Goal: Task Accomplishment & Management: Complete application form

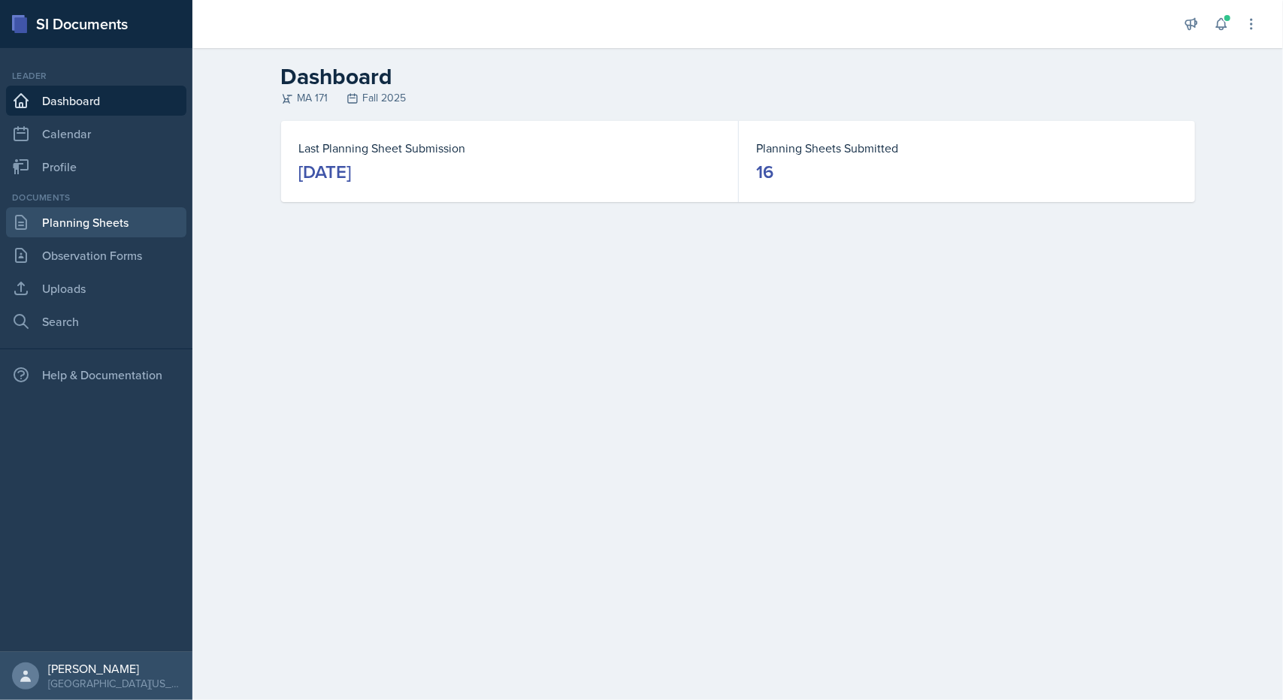
click at [123, 213] on link "Planning Sheets" at bounding box center [96, 222] width 180 height 30
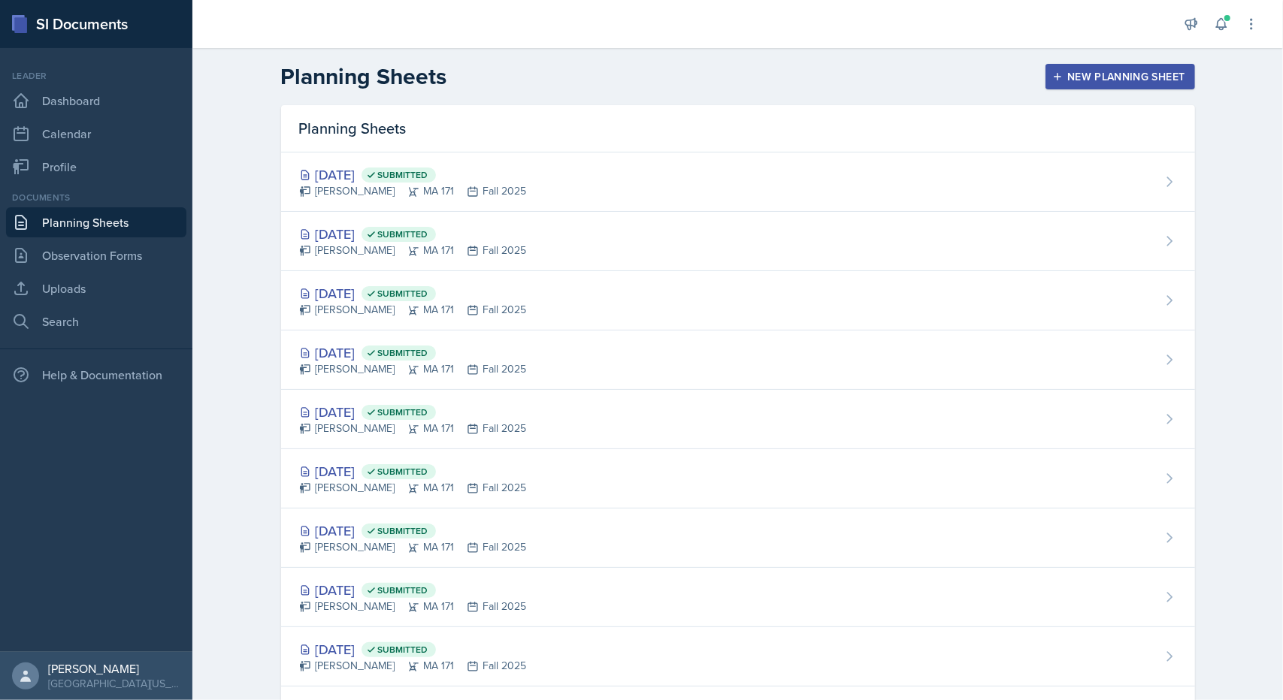
click at [1080, 86] on button "New Planning Sheet" at bounding box center [1119, 77] width 149 height 26
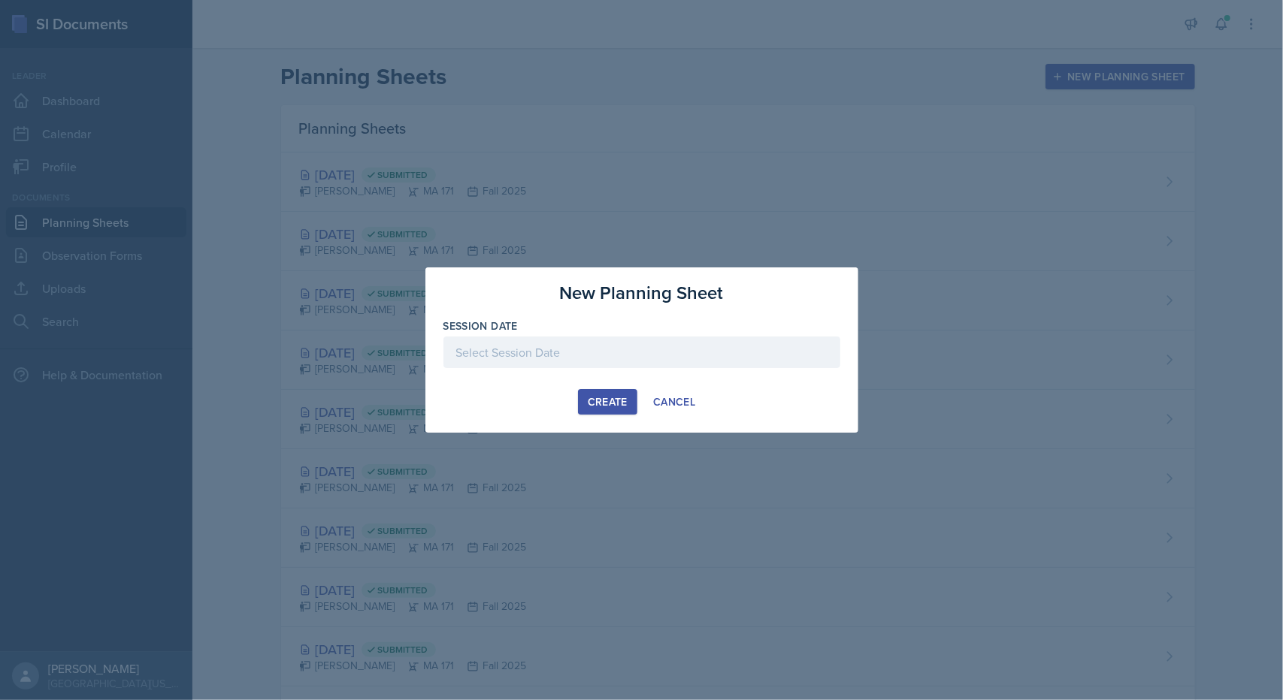
click at [592, 343] on div at bounding box center [641, 353] width 397 height 32
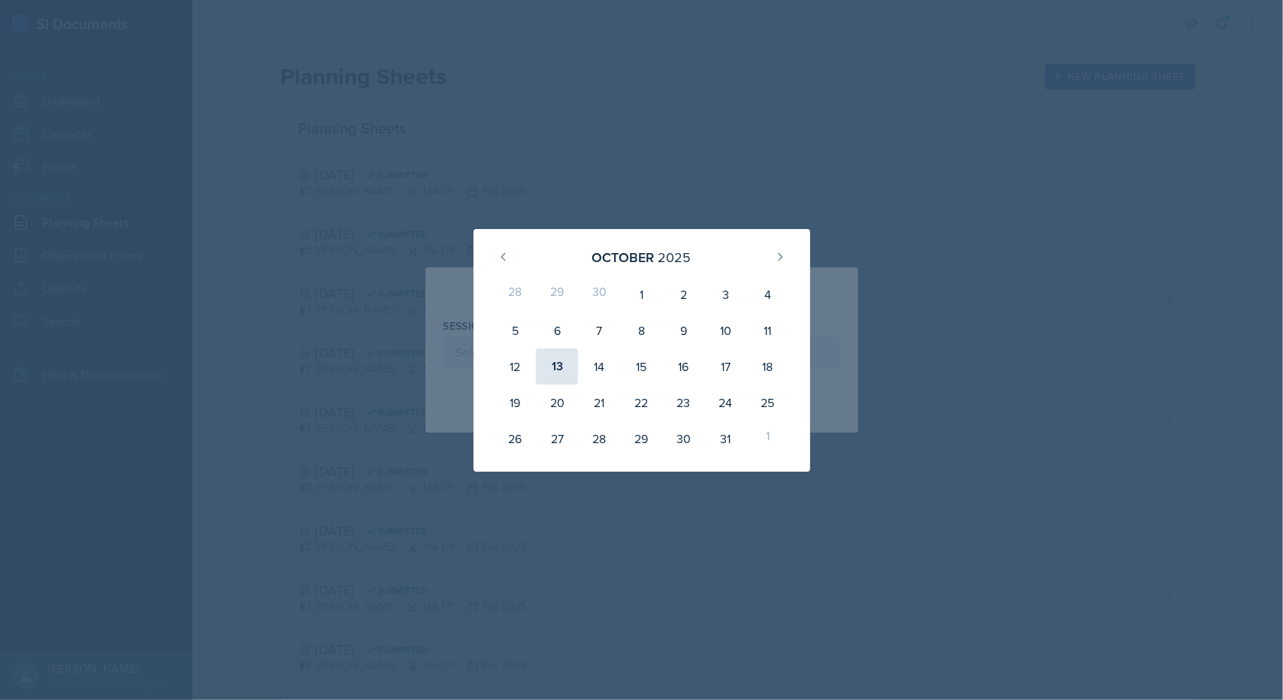
click at [554, 367] on div "13" at bounding box center [557, 367] width 42 height 36
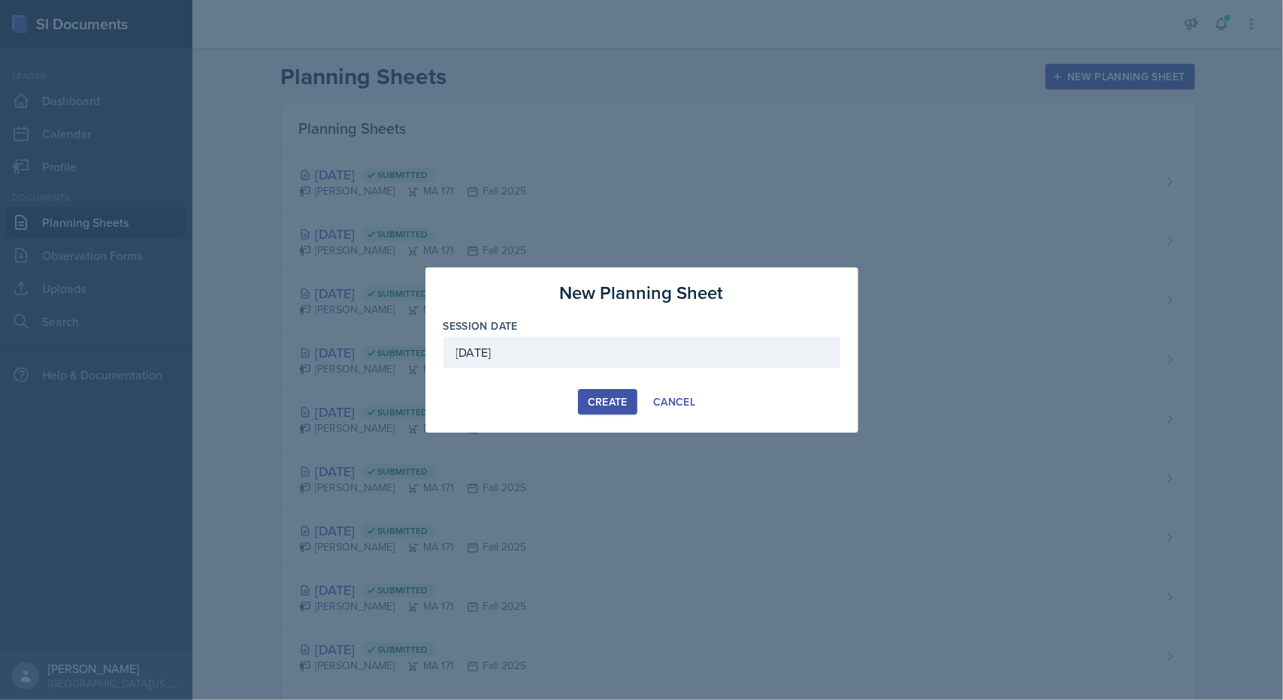
click at [554, 367] on div "[DATE]" at bounding box center [641, 353] width 397 height 32
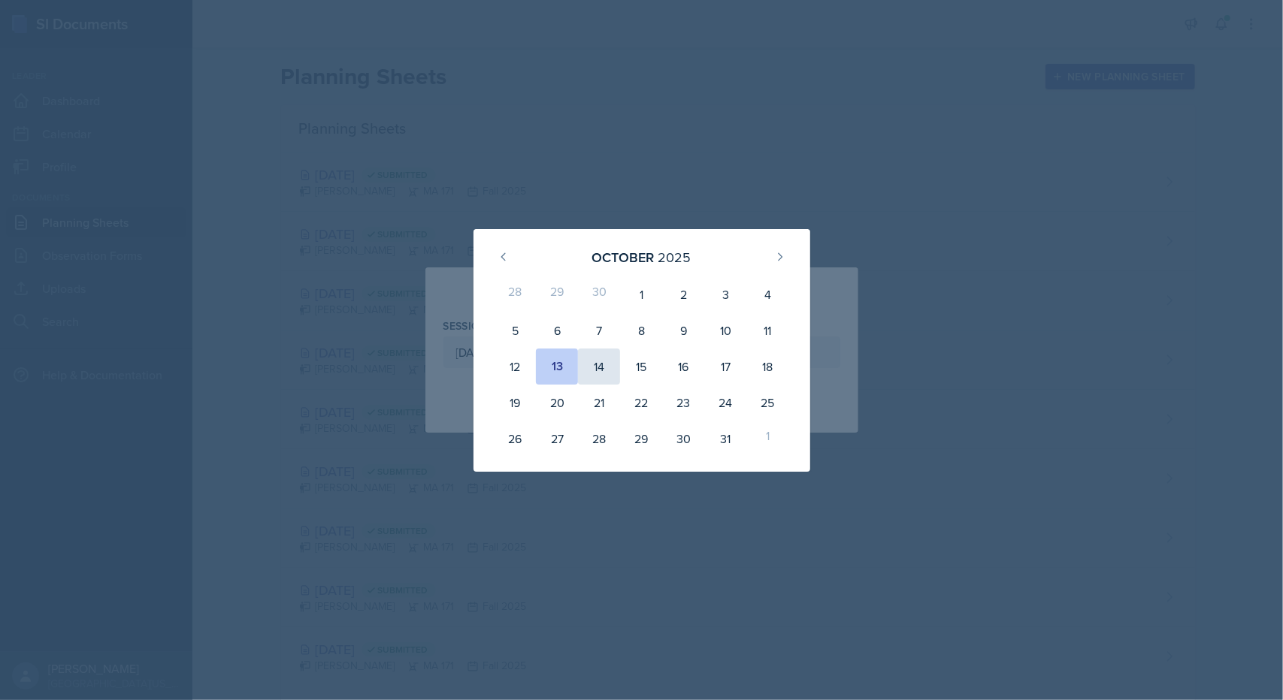
click at [579, 370] on div "14" at bounding box center [599, 367] width 42 height 36
type input "[DATE]"
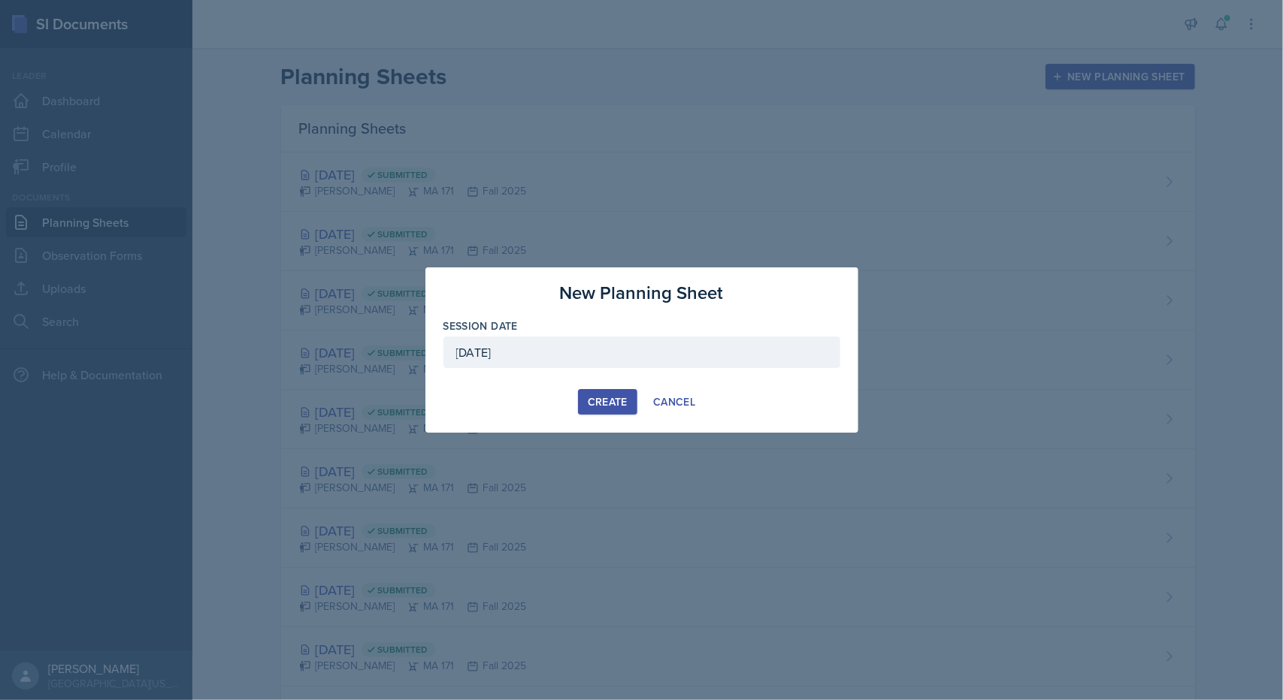
click at [619, 399] on div "Create" at bounding box center [608, 402] width 40 height 12
